Goal: Navigation & Orientation: Find specific page/section

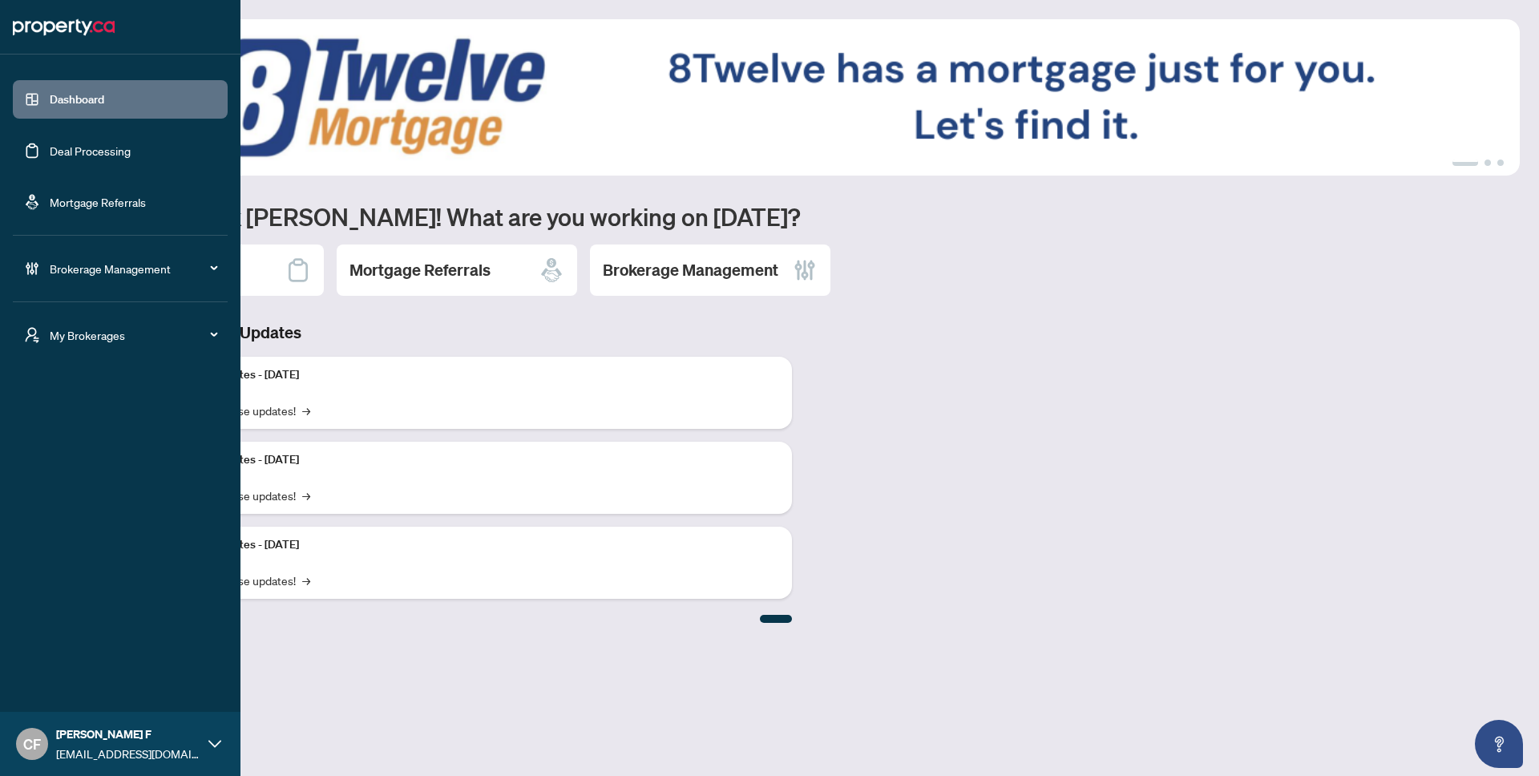
click at [130, 337] on span "My Brokerages" at bounding box center [133, 335] width 167 height 18
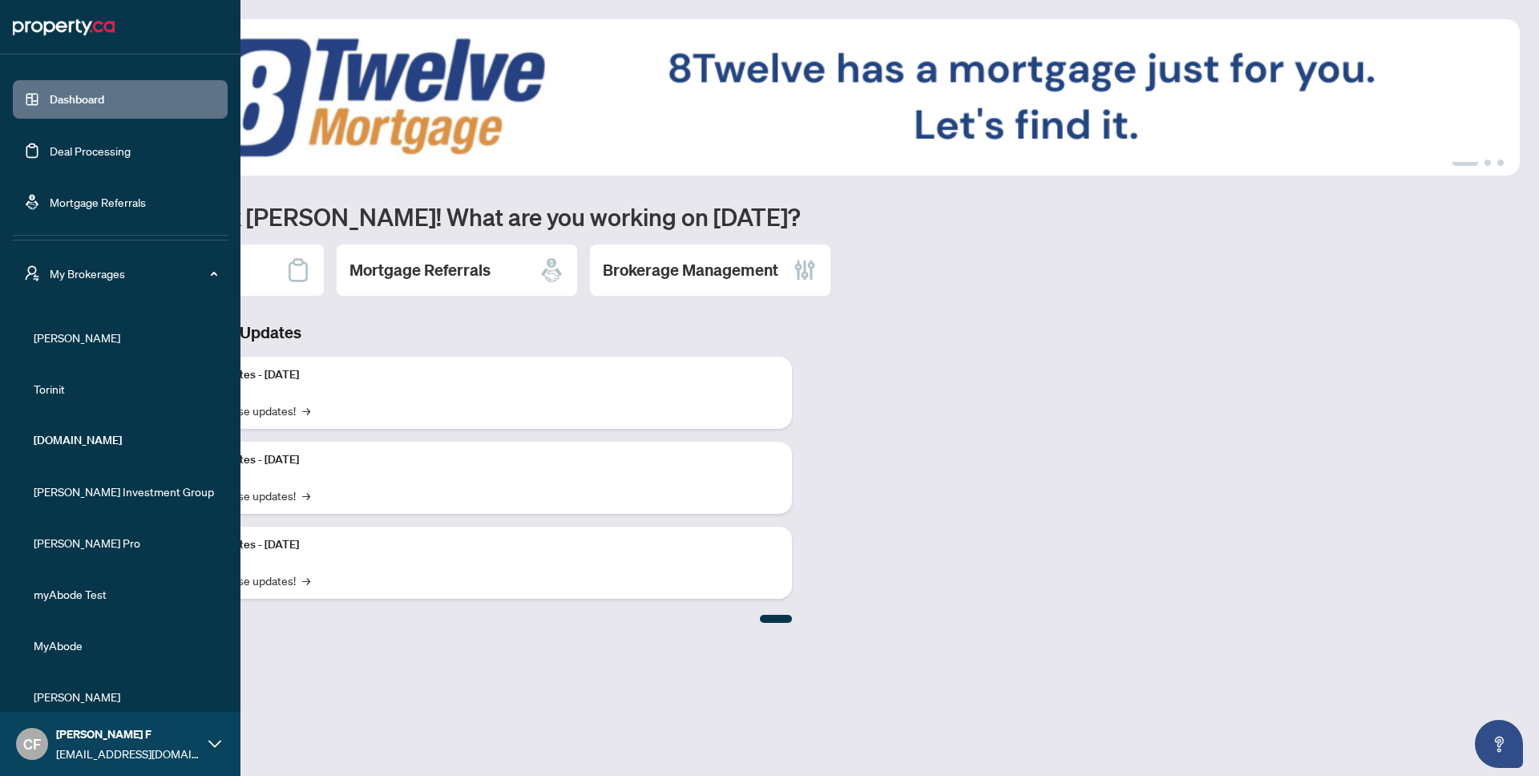
click at [75, 338] on span "[PERSON_NAME]" at bounding box center [125, 338] width 183 height 18
